Goal: Check status: Check status

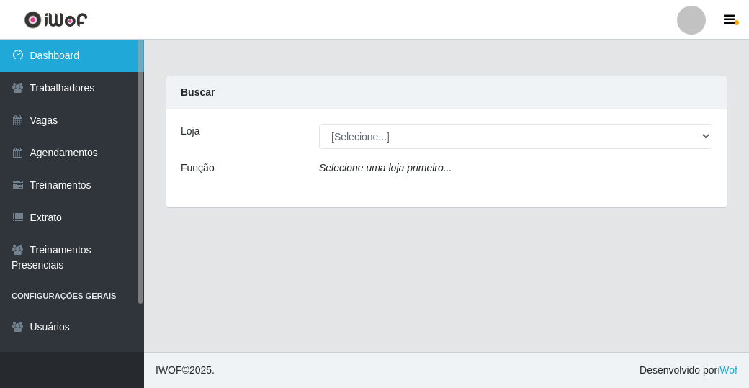
click at [86, 57] on link "Dashboard" at bounding box center [72, 56] width 144 height 32
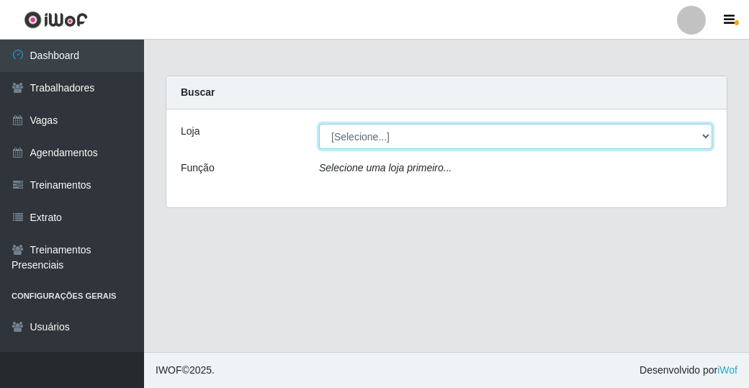
click at [620, 135] on select "[Selecione...] [GEOGRAPHIC_DATA] - Shopping [GEOGRAPHIC_DATA]" at bounding box center [515, 136] width 393 height 25
select select "424"
click at [319, 124] on select "[Selecione...] [GEOGRAPHIC_DATA] - Shopping [GEOGRAPHIC_DATA]" at bounding box center [515, 136] width 393 height 25
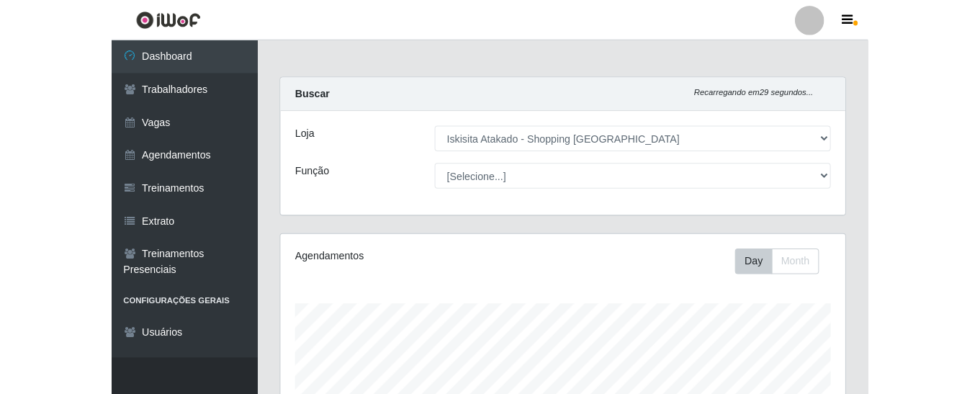
scroll to position [299, 557]
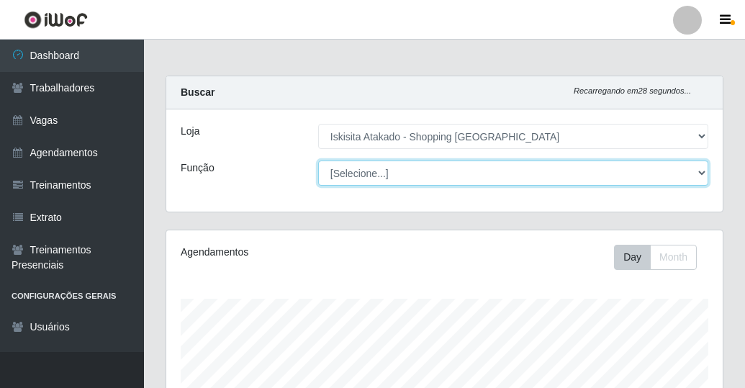
click at [655, 177] on select "[Selecione...] Auxiliar de Estacionamento Auxiliar de Estacionamento + Auxiliar…" at bounding box center [513, 173] width 390 height 25
select select "72"
click at [318, 161] on select "[Selecione...] Auxiliar de Estacionamento Auxiliar de Estacionamento + Auxiliar…" at bounding box center [513, 173] width 390 height 25
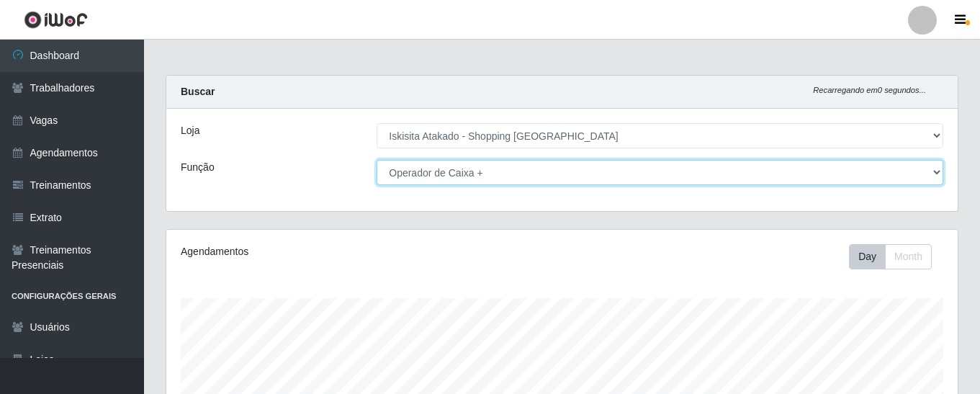
scroll to position [0, 0]
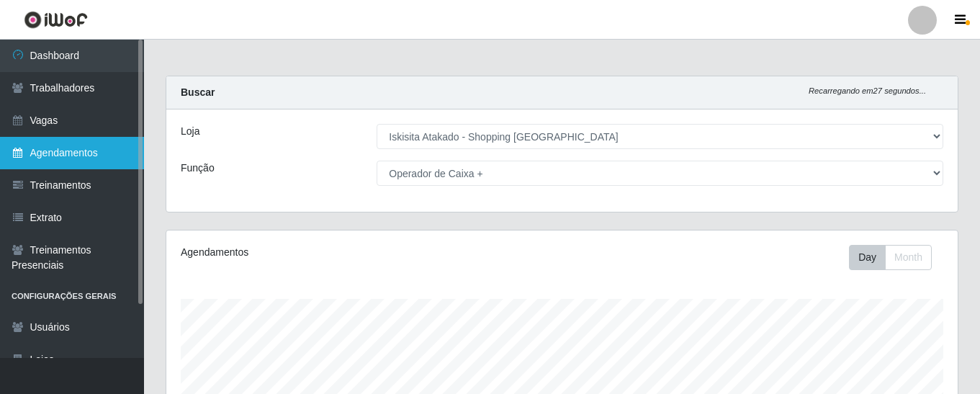
click at [63, 152] on link "Agendamentos" at bounding box center [72, 153] width 144 height 32
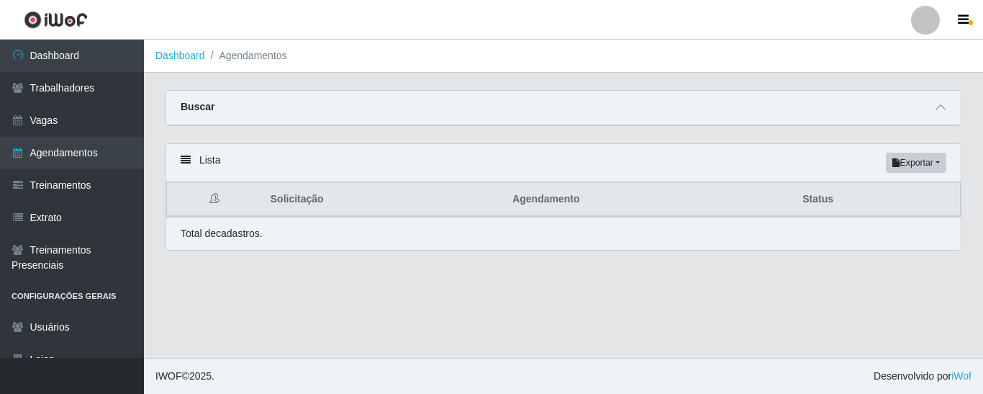
click at [748, 117] on div "Buscar" at bounding box center [563, 108] width 795 height 35
click at [748, 115] on span at bounding box center [940, 107] width 17 height 17
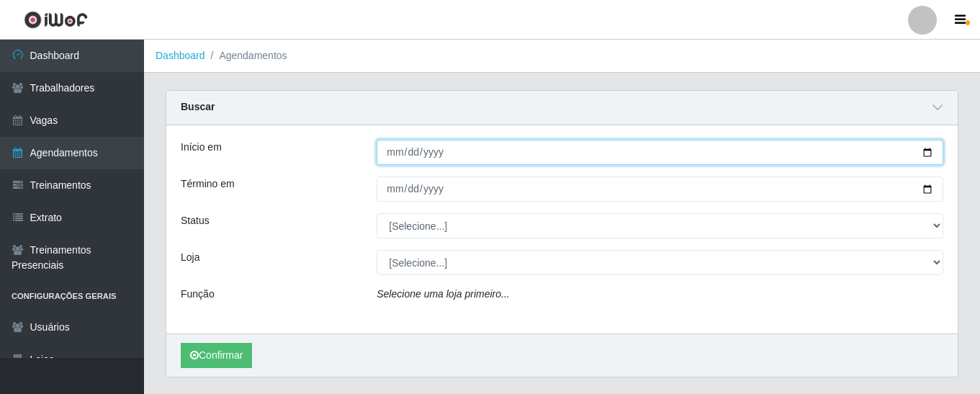
click at [391, 153] on input "Início em" at bounding box center [660, 152] width 567 height 25
click at [748, 158] on input "Início em" at bounding box center [660, 152] width 567 height 25
type input "[DATE]"
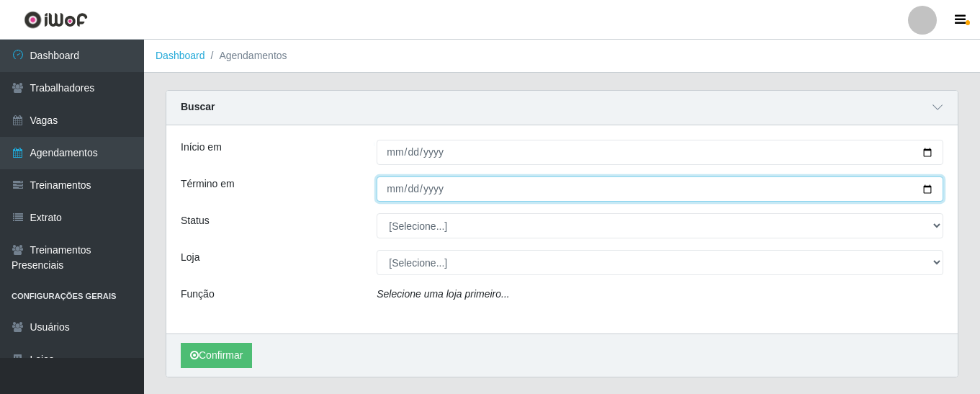
click at [748, 194] on input "Término em" at bounding box center [660, 188] width 567 height 25
type input "[DATE]"
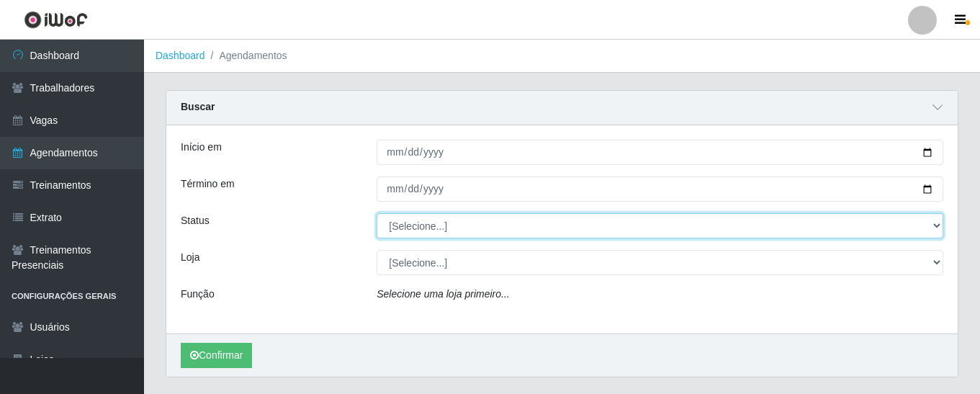
click at [748, 233] on select "[Selecione...] AGENDADO AGUARDANDO LIBERAR EM ANDAMENTO EM REVISÃO FINALIZADO C…" at bounding box center [660, 225] width 567 height 25
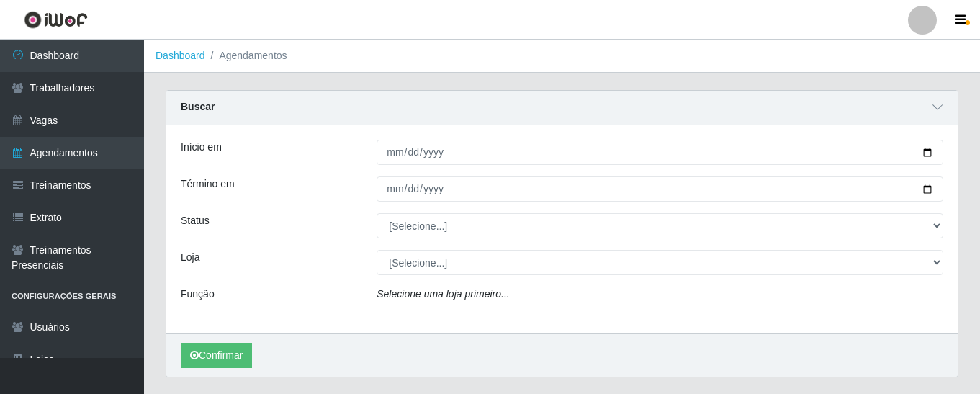
drag, startPoint x: 796, startPoint y: 307, endPoint x: 796, endPoint y: 293, distance: 14.4
click at [748, 302] on div "Selecione uma loja primeiro..." at bounding box center [660, 297] width 588 height 21
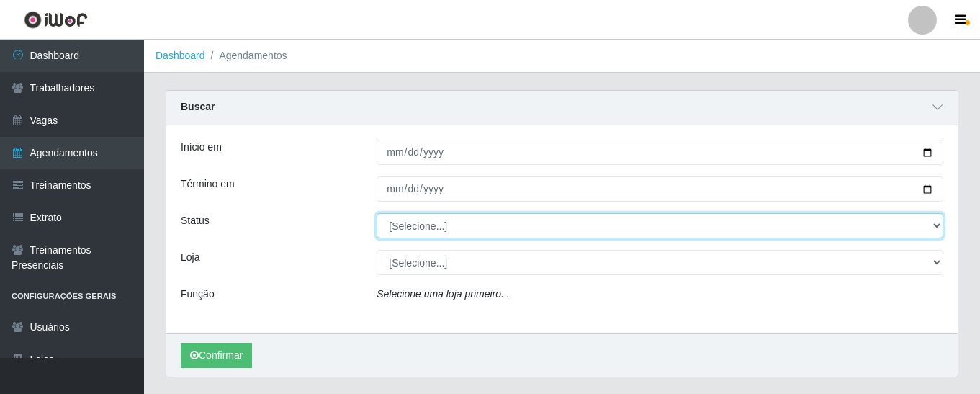
click at [748, 227] on select "[Selecione...] AGENDADO AGUARDANDO LIBERAR EM ANDAMENTO EM REVISÃO FINALIZADO C…" at bounding box center [660, 225] width 567 height 25
select select "AGENDADO"
click at [377, 214] on select "[Selecione...] AGENDADO AGUARDANDO LIBERAR EM ANDAMENTO EM REVISÃO FINALIZADO C…" at bounding box center [660, 225] width 567 height 25
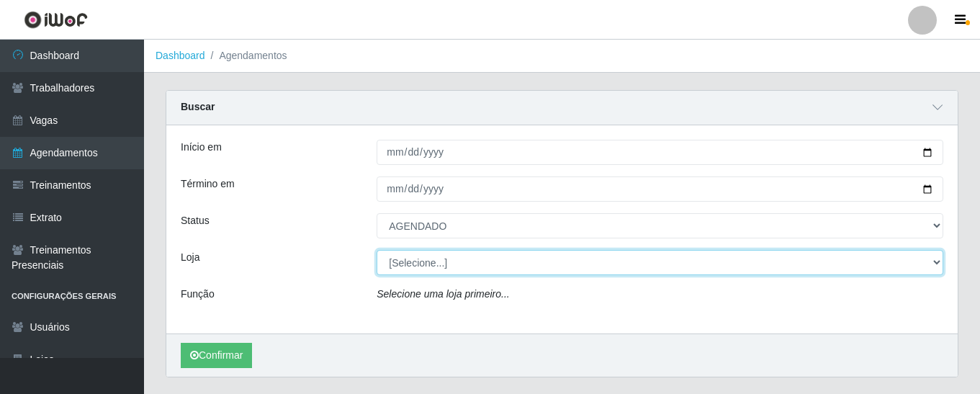
click at [660, 271] on select "[Selecione...] [GEOGRAPHIC_DATA] - Shopping [GEOGRAPHIC_DATA]" at bounding box center [660, 262] width 567 height 25
select select "424"
click at [377, 251] on select "[Selecione...] [GEOGRAPHIC_DATA] - Shopping [GEOGRAPHIC_DATA]" at bounding box center [660, 262] width 567 height 25
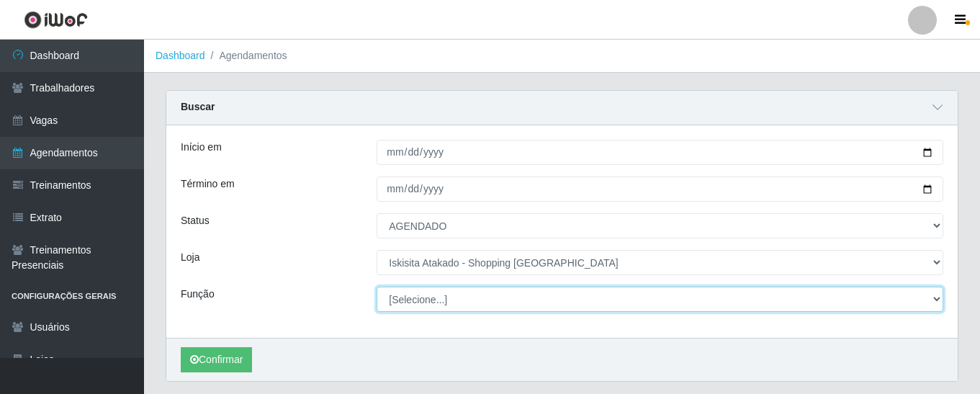
click at [506, 309] on select "[Selecione...] Auxiliar de Estacionamento Auxiliar de Estacionamento + Auxiliar…" at bounding box center [660, 299] width 567 height 25
select select "72"
click at [377, 287] on select "[Selecione...] Auxiliar de Estacionamento Auxiliar de Estacionamento + Auxiliar…" at bounding box center [660, 299] width 567 height 25
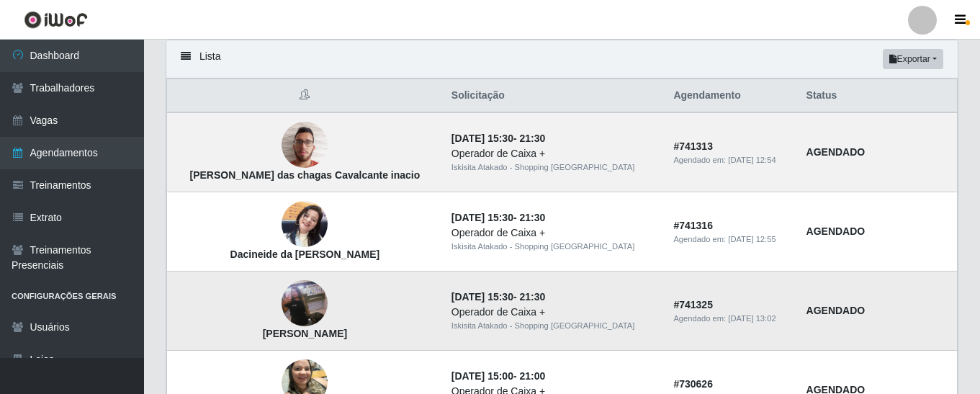
scroll to position [360, 0]
click at [289, 142] on img at bounding box center [304, 144] width 46 height 61
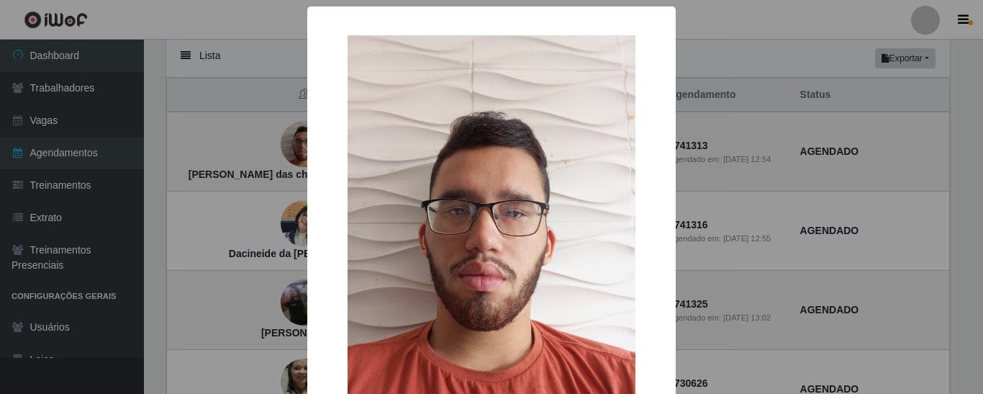
click at [748, 181] on div "× Francisco das chagas Cavalcante inacio OK Cancel" at bounding box center [491, 197] width 983 height 394
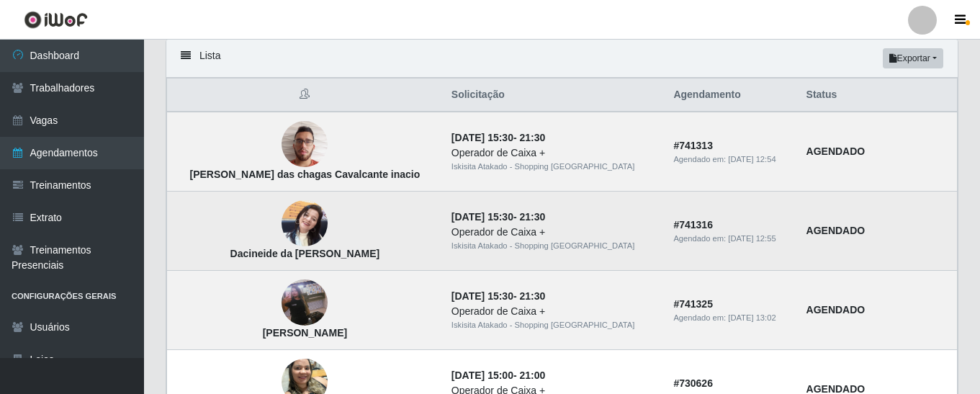
click at [293, 212] on img at bounding box center [304, 223] width 46 height 61
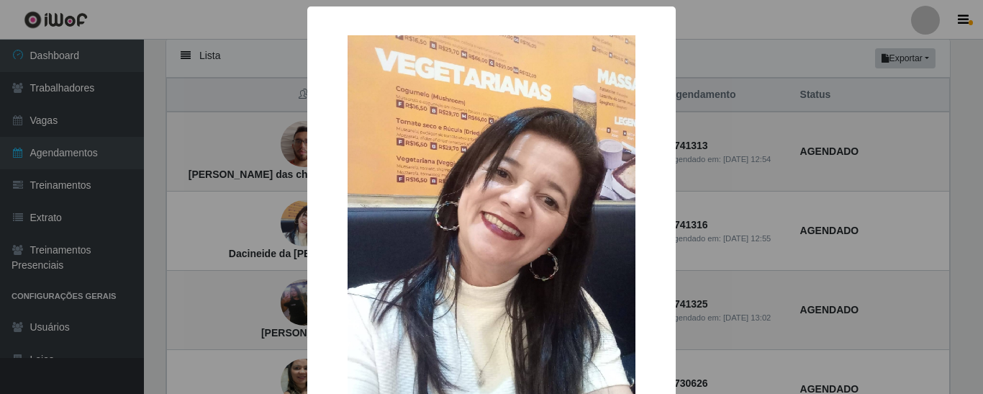
click at [748, 204] on div "× Dacineide da silva bezerra OK Cancel" at bounding box center [491, 197] width 983 height 394
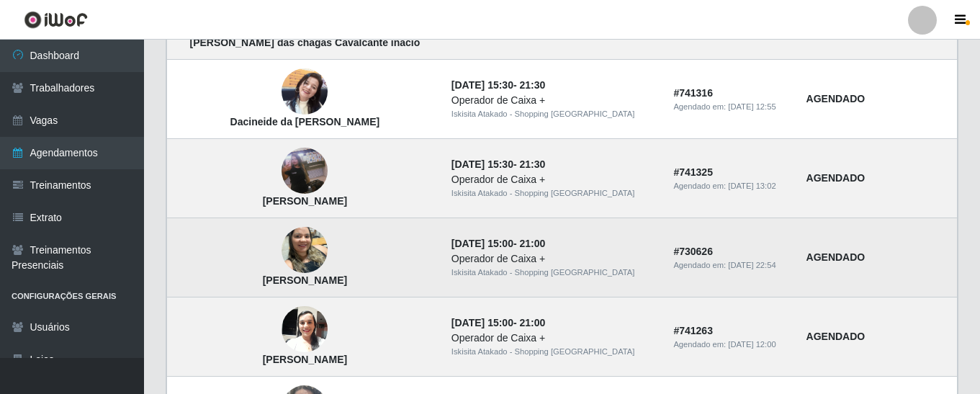
scroll to position [504, 0]
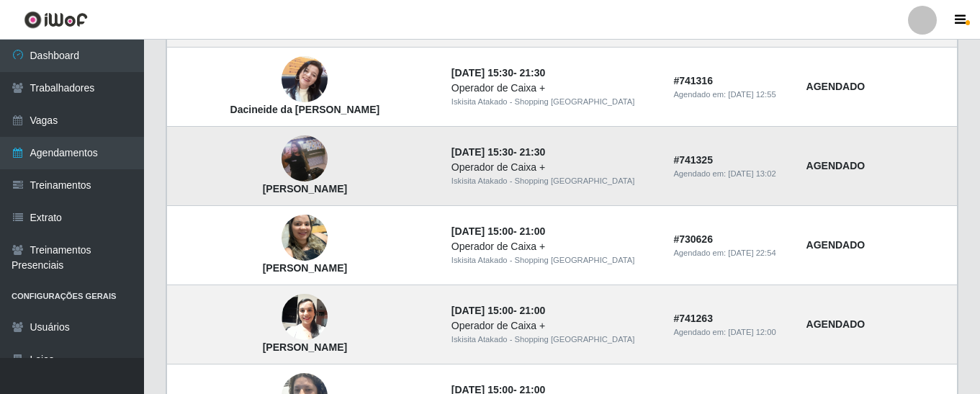
click at [289, 163] on img at bounding box center [304, 159] width 46 height 82
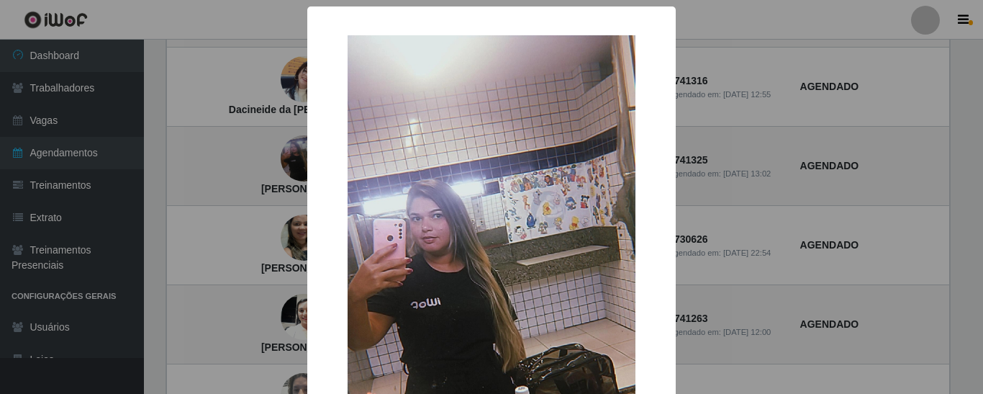
click at [748, 242] on div "× Daniely Dayane Lourenço de Sousa OK Cancel" at bounding box center [491, 197] width 983 height 394
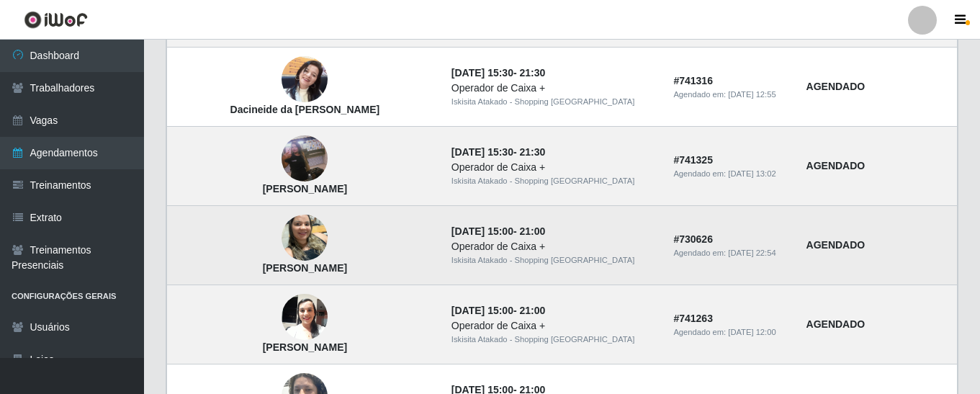
click at [292, 233] on img at bounding box center [304, 237] width 46 height 61
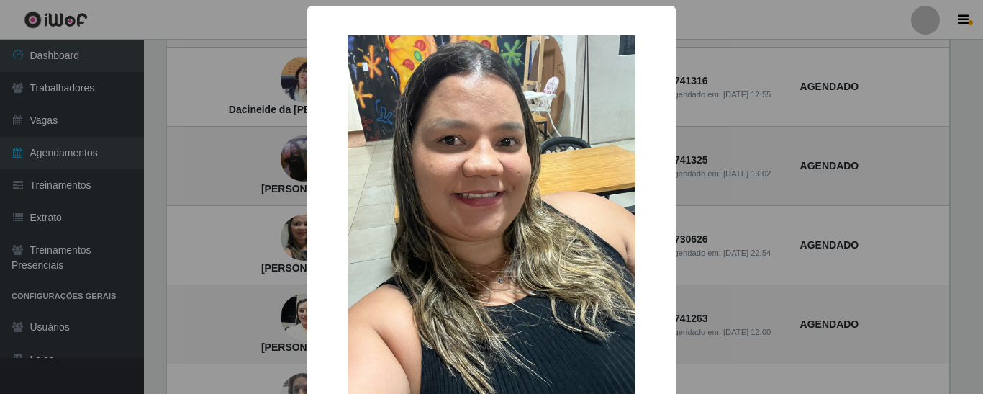
click at [748, 232] on div "× Janiele Ribeiro dos Santos OK Cancel" at bounding box center [491, 197] width 983 height 394
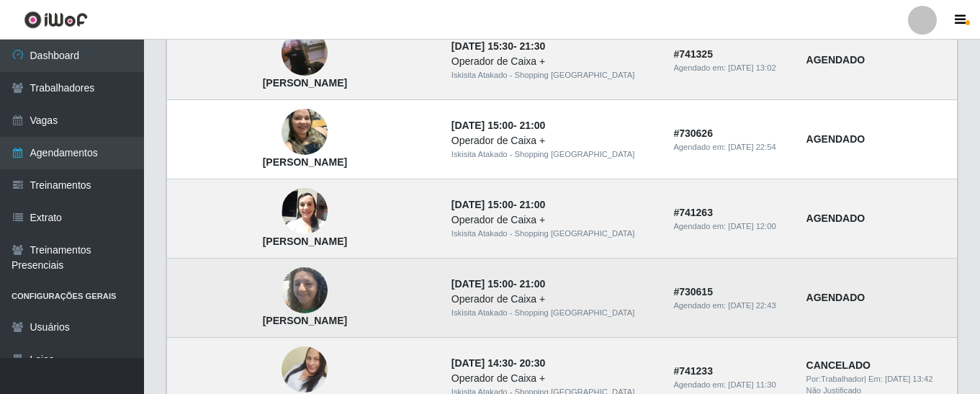
scroll to position [648, 0]
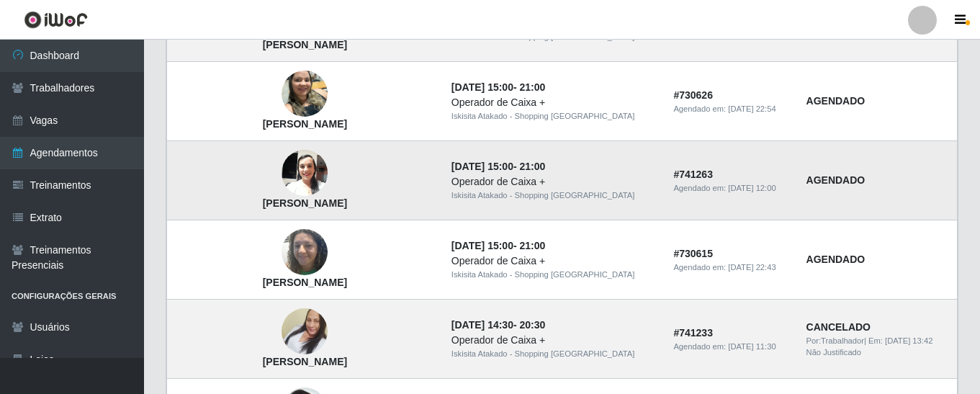
click at [287, 184] on img at bounding box center [304, 173] width 46 height 61
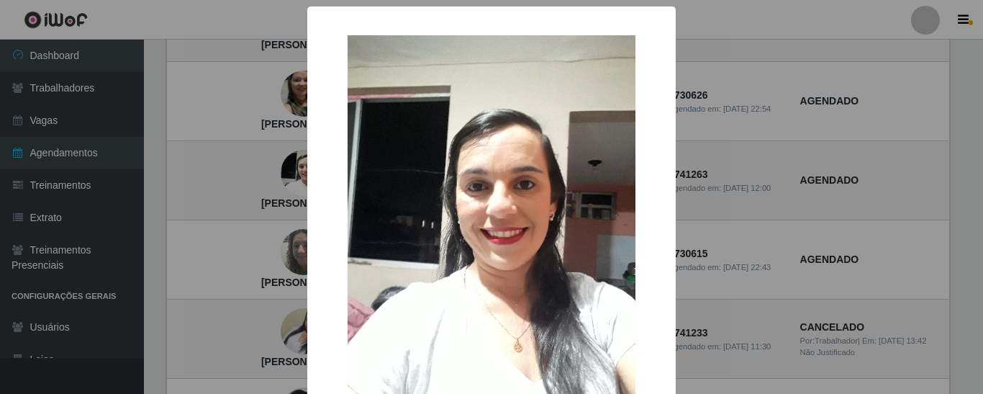
click at [748, 238] on div "× Andrea Pereira da Silva OK Cancel" at bounding box center [491, 197] width 983 height 394
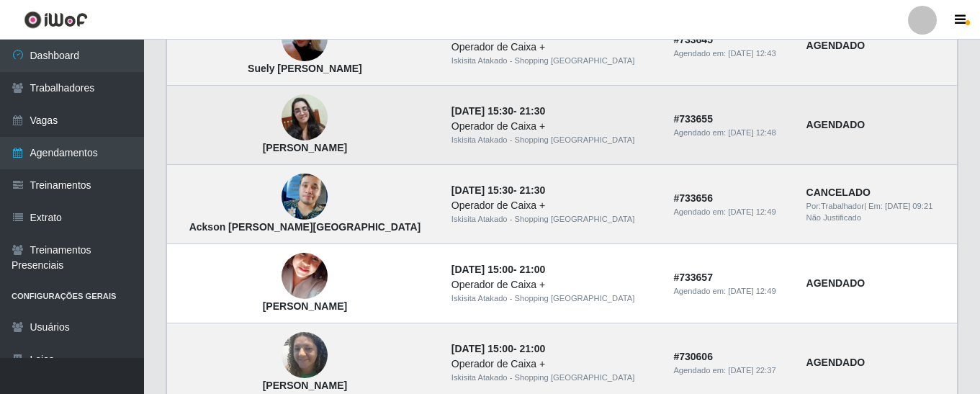
scroll to position [1365, 0]
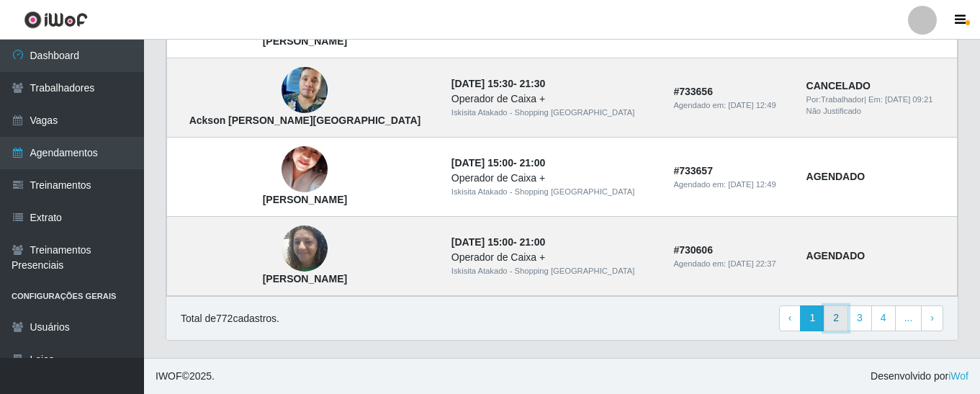
click at [748, 316] on link "2" at bounding box center [836, 318] width 24 height 26
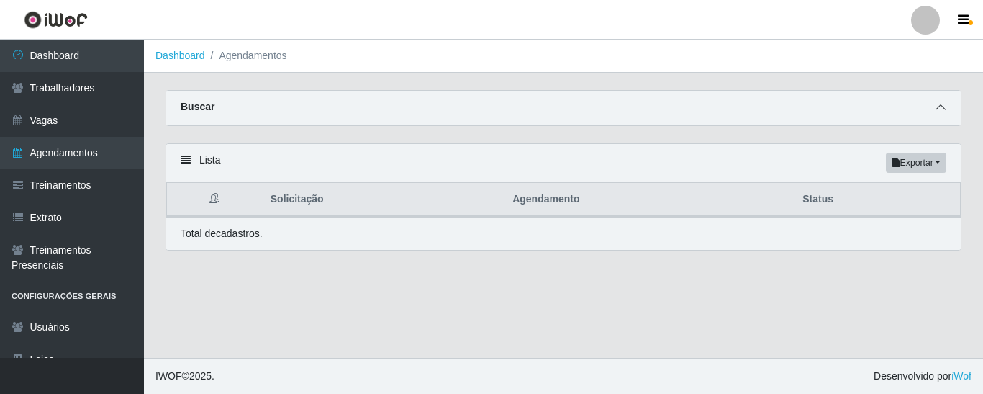
click at [948, 114] on span at bounding box center [940, 107] width 17 height 17
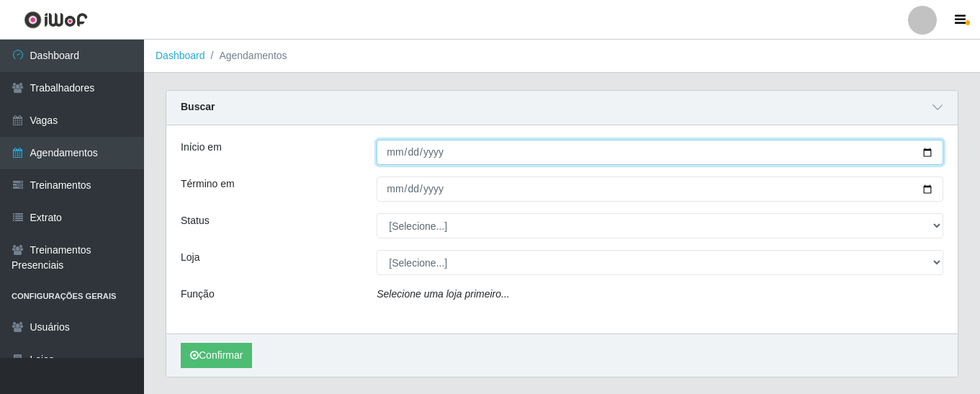
click at [932, 153] on input "Início em" at bounding box center [660, 152] width 567 height 25
type input "[DATE]"
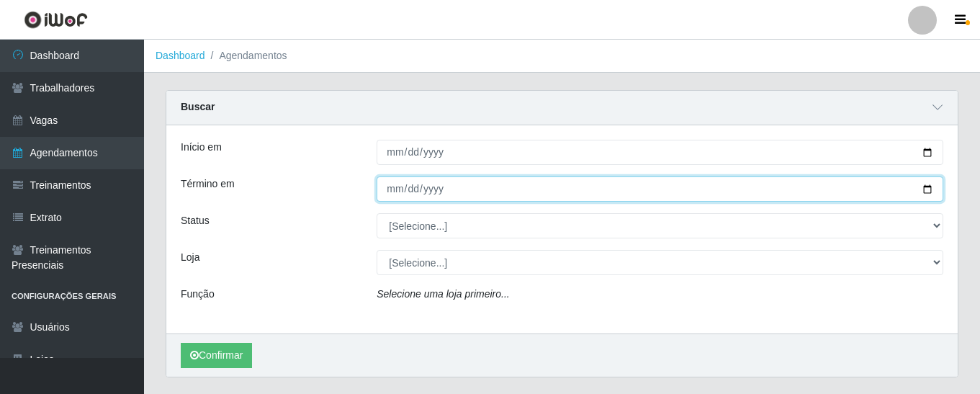
click at [929, 185] on input "Término em" at bounding box center [660, 188] width 567 height 25
type input "[DATE]"
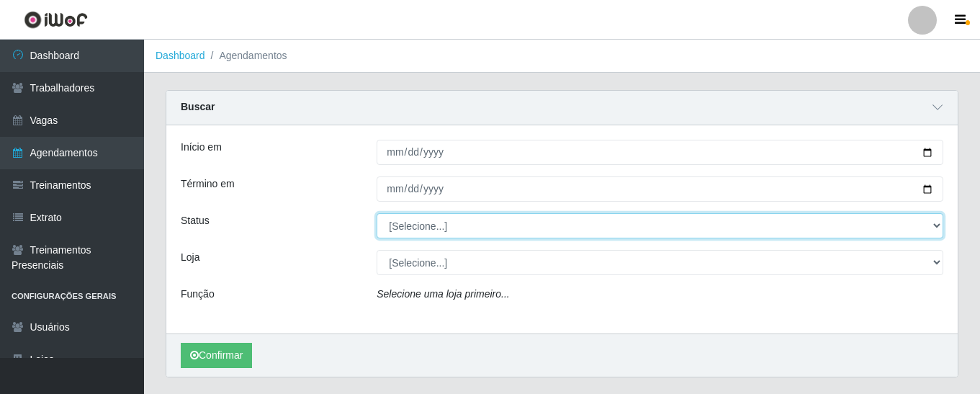
click at [928, 226] on select "[Selecione...] AGENDADO AGUARDANDO LIBERAR EM ANDAMENTO EM REVISÃO FINALIZADO C…" at bounding box center [660, 225] width 567 height 25
select select "AGENDADO"
click at [377, 214] on select "[Selecione...] AGENDADO AGUARDANDO LIBERAR EM ANDAMENTO EM REVISÃO FINALIZADO C…" at bounding box center [660, 225] width 567 height 25
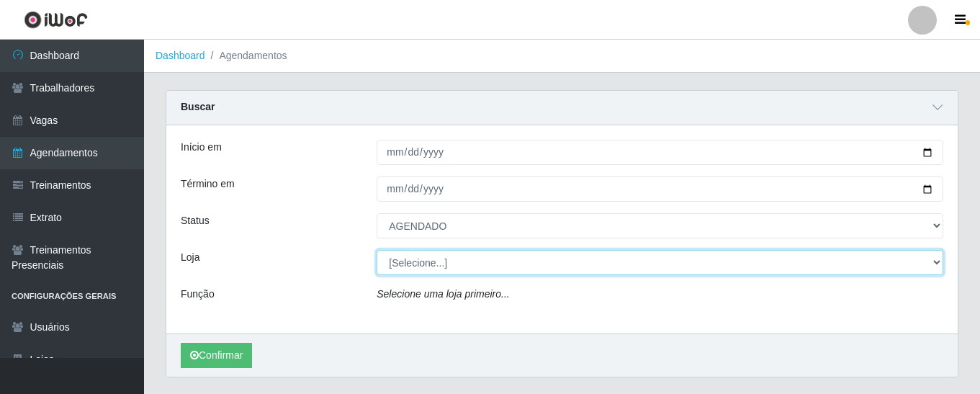
click at [888, 263] on select "[Selecione...] [GEOGRAPHIC_DATA] - Shopping [GEOGRAPHIC_DATA]" at bounding box center [660, 262] width 567 height 25
select select "424"
click at [377, 251] on select "[Selecione...] [GEOGRAPHIC_DATA] - Shopping [GEOGRAPHIC_DATA]" at bounding box center [660, 262] width 567 height 25
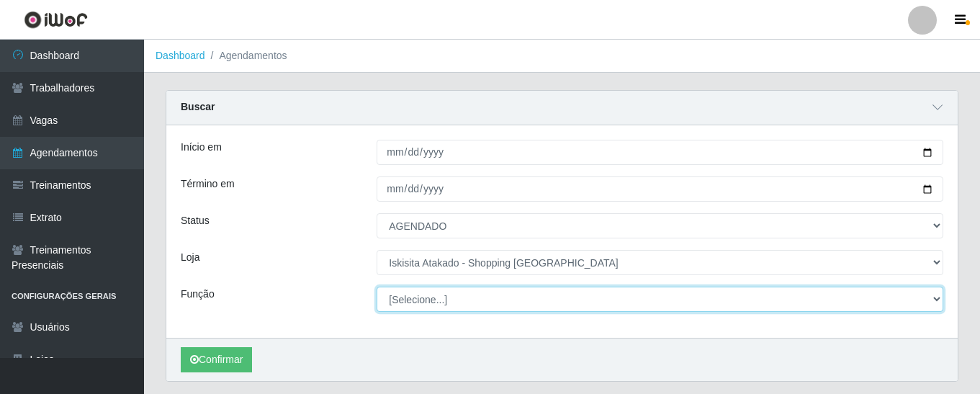
click at [934, 298] on select "[Selecione...] Auxiliar de Estacionamento Auxiliar de Estacionamento + Auxiliar…" at bounding box center [660, 299] width 567 height 25
select select "72"
click at [377, 287] on select "[Selecione...] Auxiliar de Estacionamento Auxiliar de Estacionamento + Auxiliar…" at bounding box center [660, 299] width 567 height 25
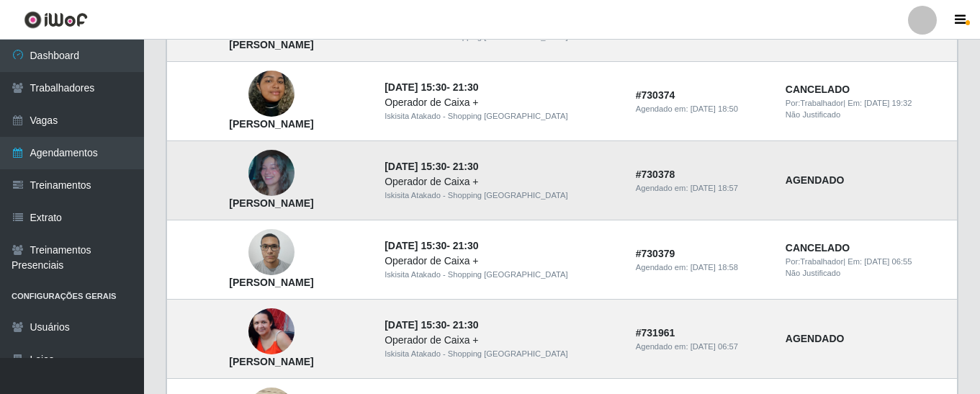
scroll to position [720, 0]
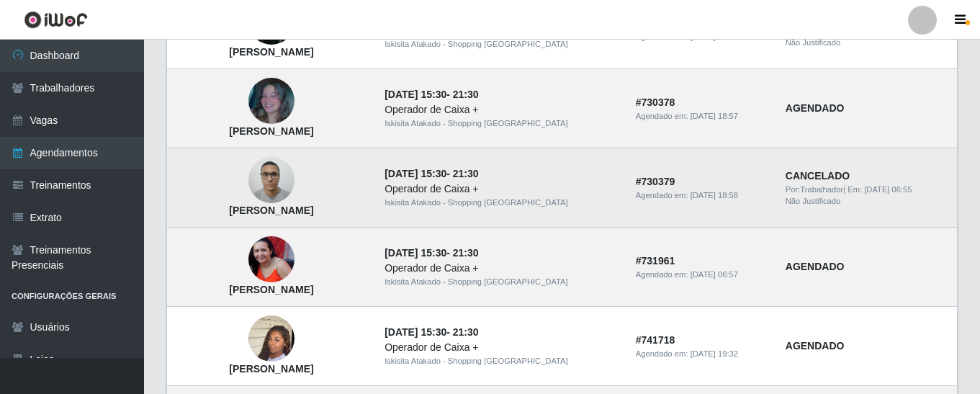
click at [288, 180] on img at bounding box center [271, 180] width 46 height 61
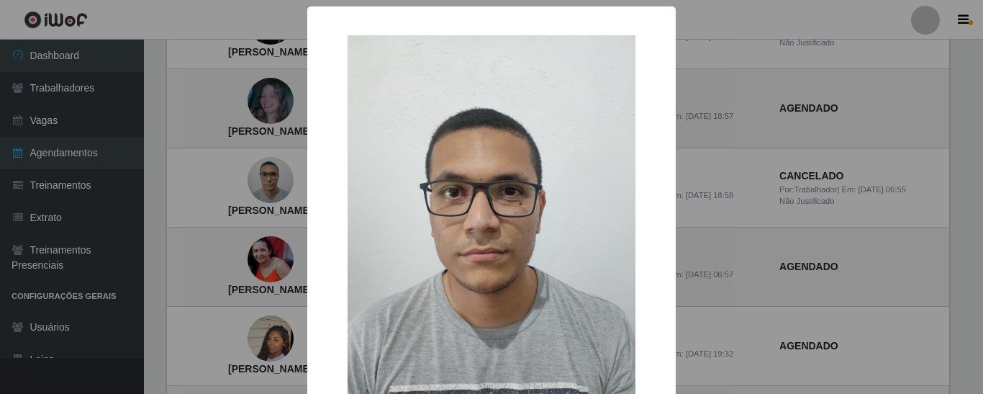
click at [726, 212] on div "× [PERSON_NAME] OK Cancel" at bounding box center [491, 197] width 983 height 394
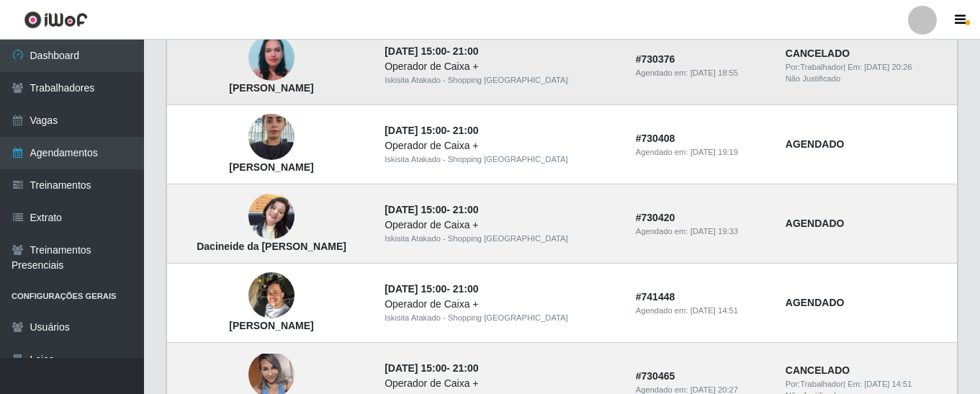
scroll to position [1152, 0]
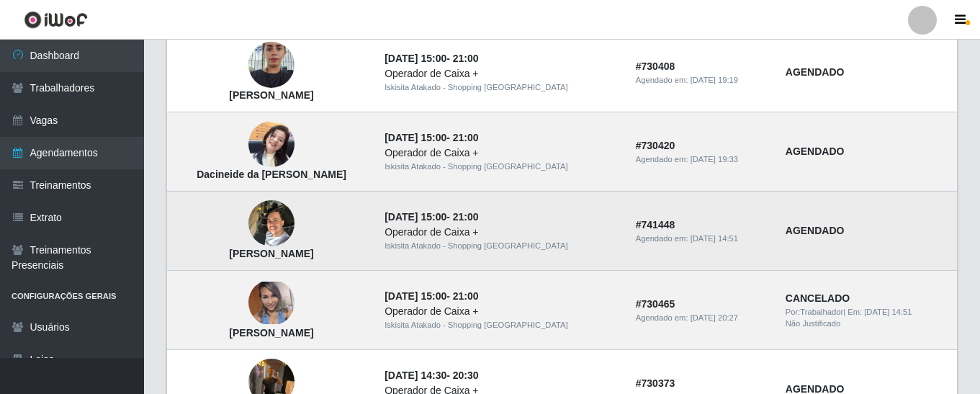
click at [294, 224] on img at bounding box center [271, 223] width 46 height 61
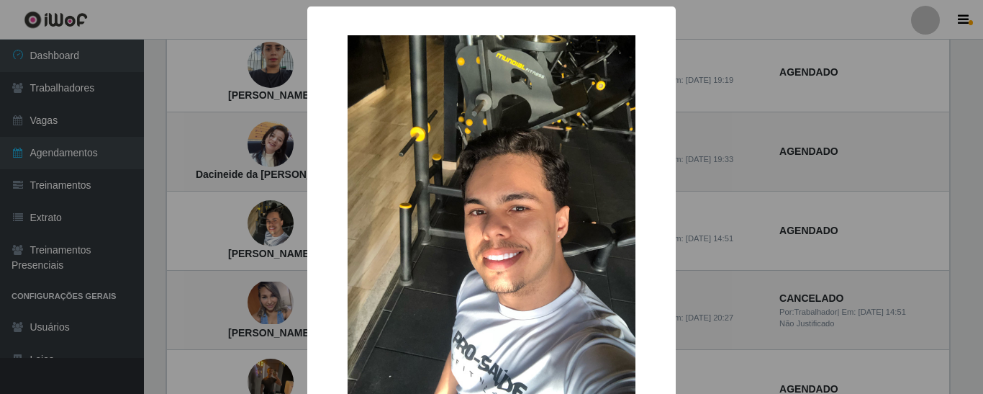
click at [920, 245] on div "× [PERSON_NAME] OK Cancel" at bounding box center [491, 197] width 983 height 394
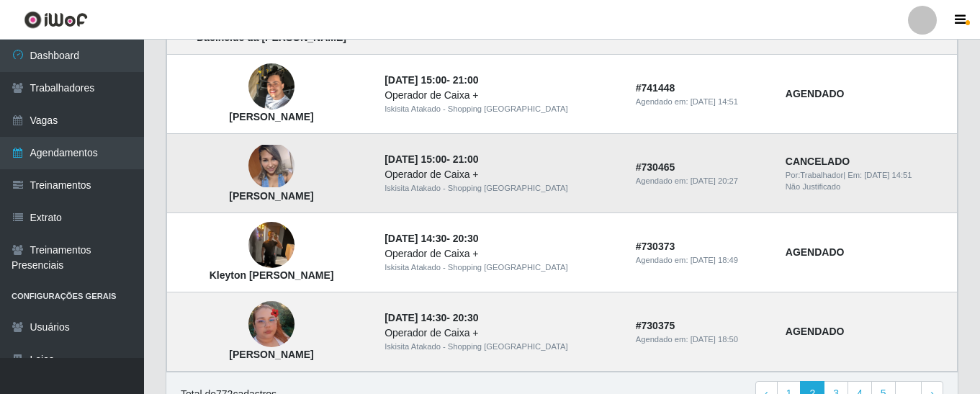
scroll to position [1296, 0]
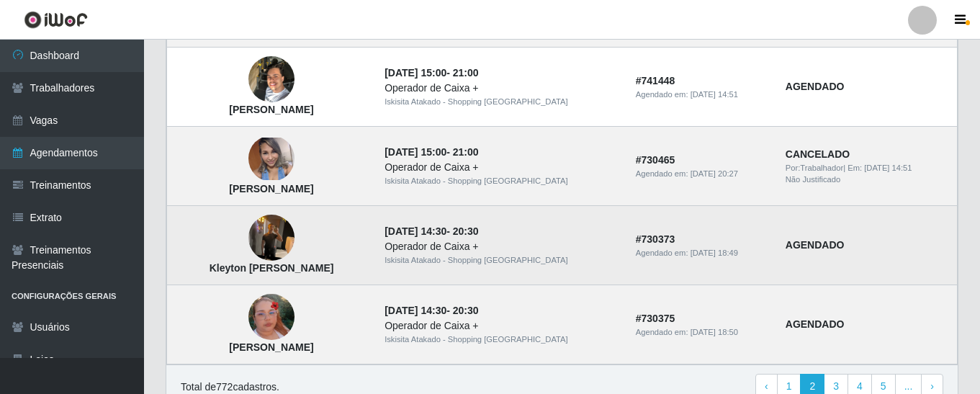
click at [294, 244] on img at bounding box center [271, 237] width 46 height 61
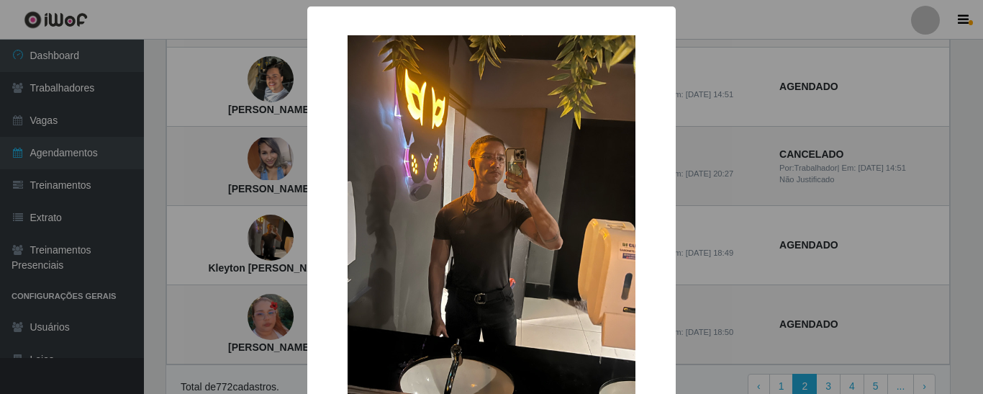
click at [942, 252] on div "× Kleyton [PERSON_NAME] costa OK Cancel" at bounding box center [491, 197] width 983 height 394
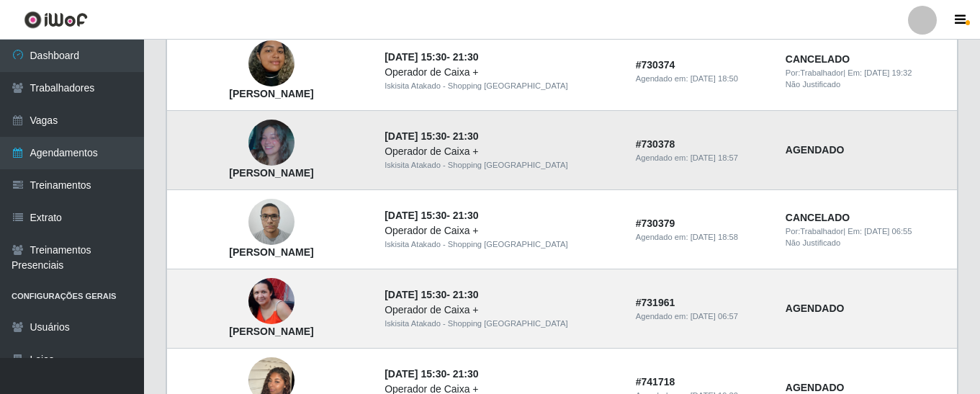
scroll to position [645, 0]
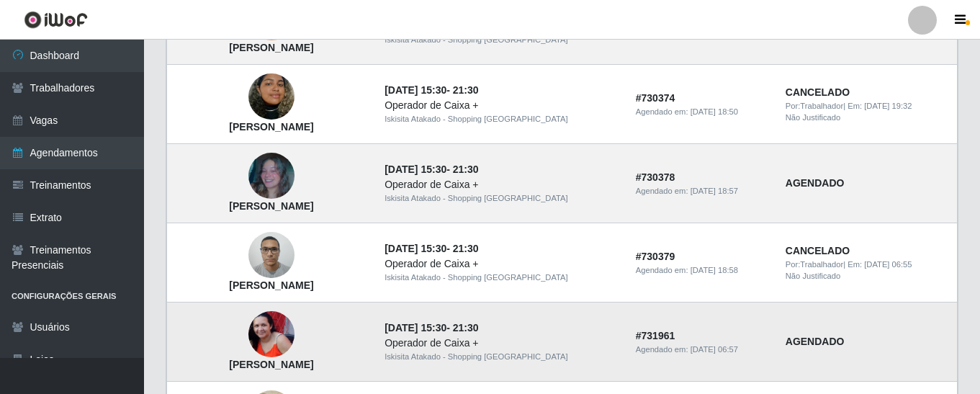
click at [294, 343] on img at bounding box center [271, 334] width 46 height 46
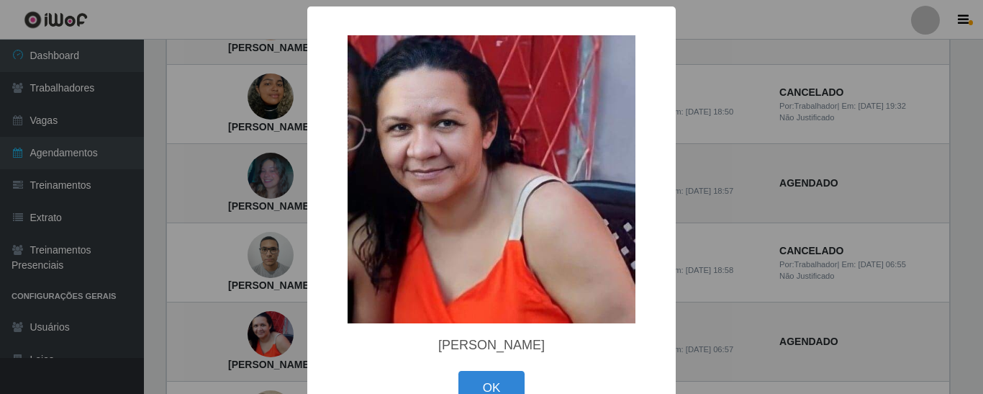
click at [878, 210] on div "× [PERSON_NAME] OK Cancel" at bounding box center [491, 197] width 983 height 394
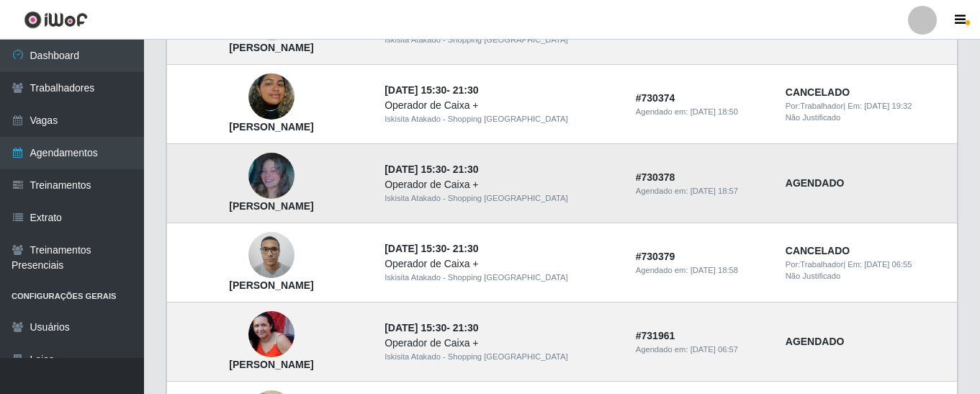
click at [294, 173] on img at bounding box center [271, 176] width 46 height 46
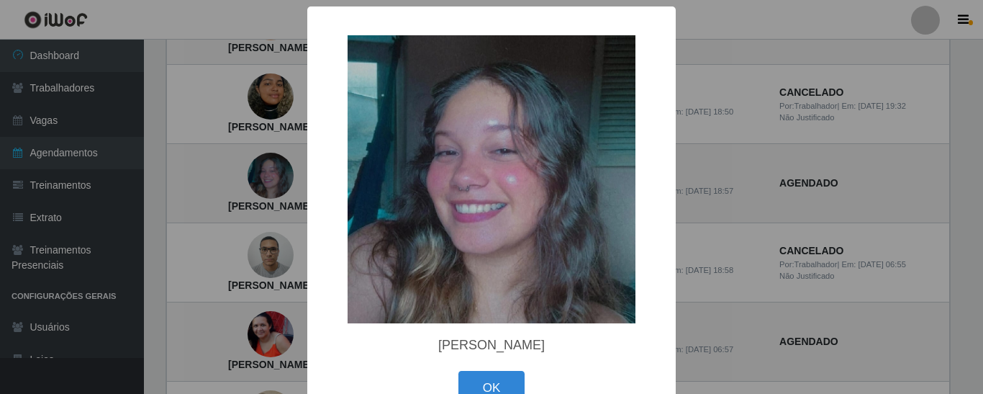
click at [906, 184] on div "× [PERSON_NAME] Rezende OK Cancel" at bounding box center [491, 197] width 983 height 394
